Goal: Navigation & Orientation: Find specific page/section

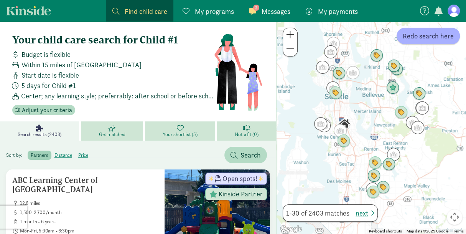
click at [261, 15] on div "2 Messages Messages" at bounding box center [269, 11] width 41 height 10
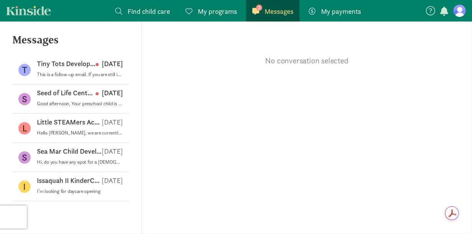
click at [138, 15] on span "Find child care" at bounding box center [148, 11] width 43 height 10
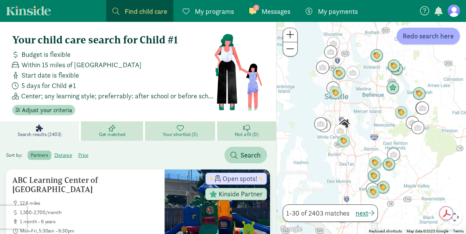
click at [24, 8] on link "Kinside" at bounding box center [28, 11] width 45 height 10
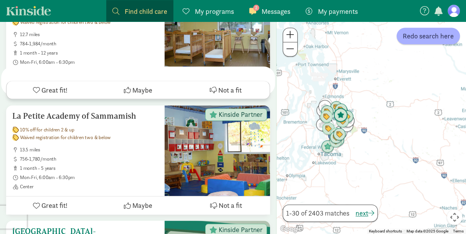
scroll to position [652, 0]
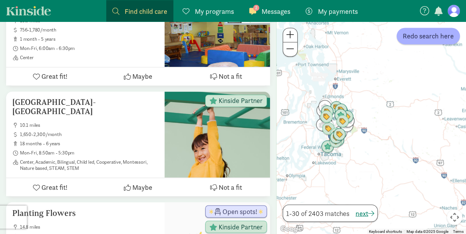
click at [452, 10] on figure at bounding box center [454, 11] width 12 height 12
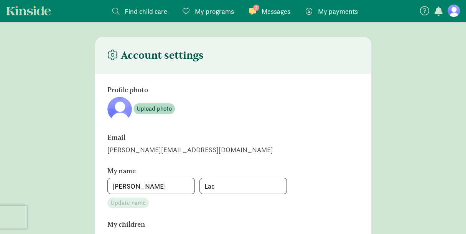
click at [28, 12] on link "Kinside" at bounding box center [28, 11] width 45 height 10
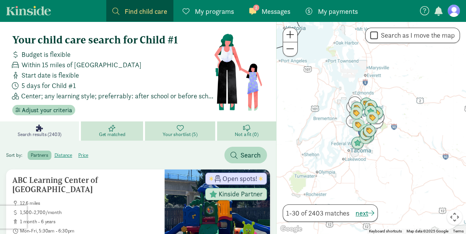
click at [454, 13] on figure at bounding box center [454, 11] width 12 height 12
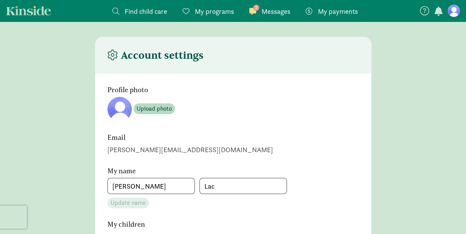
click at [41, 12] on link "Kinside" at bounding box center [28, 11] width 45 height 10
